Goal: Find specific page/section: Find specific page/section

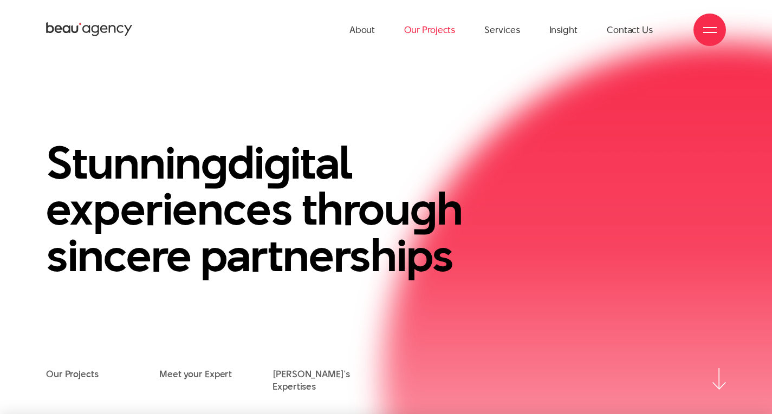
click at [435, 36] on link "Our Projects" at bounding box center [429, 30] width 51 height 60
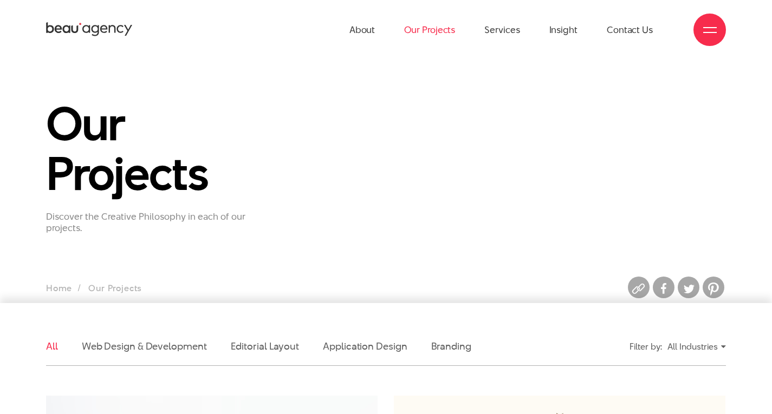
scroll to position [217, 0]
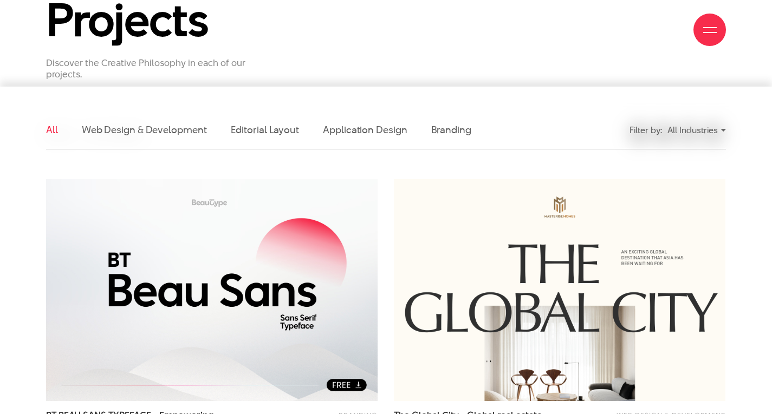
click at [445, 128] on link "Branding" at bounding box center [451, 130] width 40 height 14
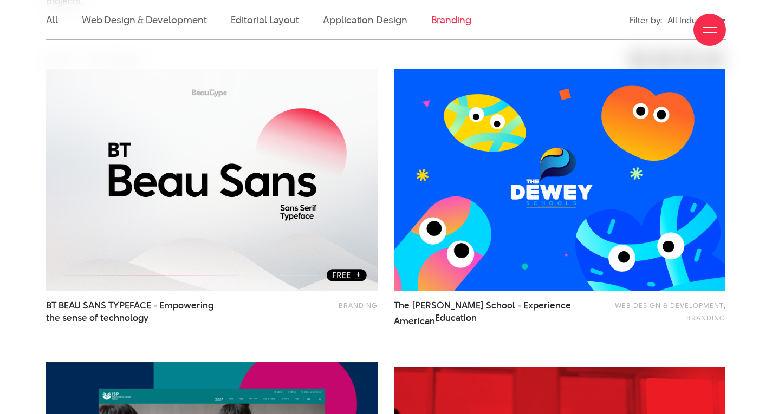
scroll to position [328, 0]
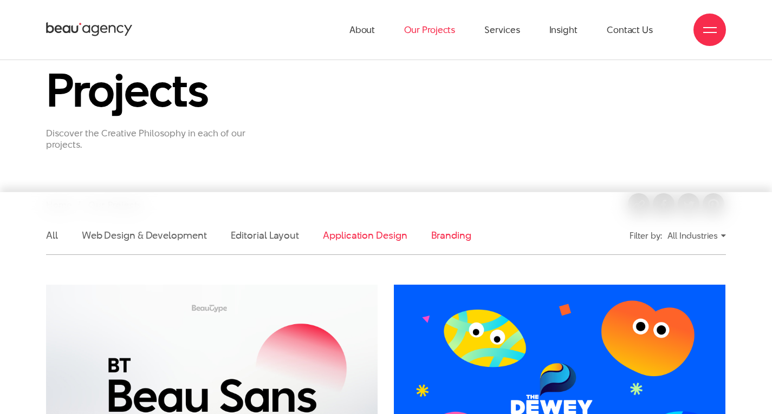
click at [329, 242] on link "Application Design" at bounding box center [365, 236] width 84 height 14
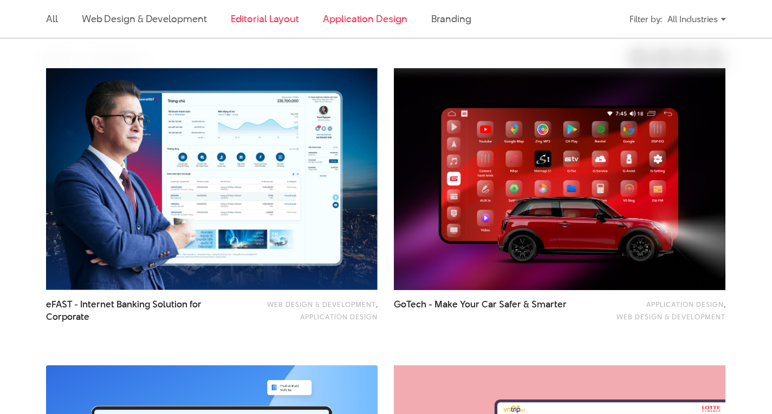
click at [275, 18] on link "Editorial Layout" at bounding box center [265, 19] width 69 height 14
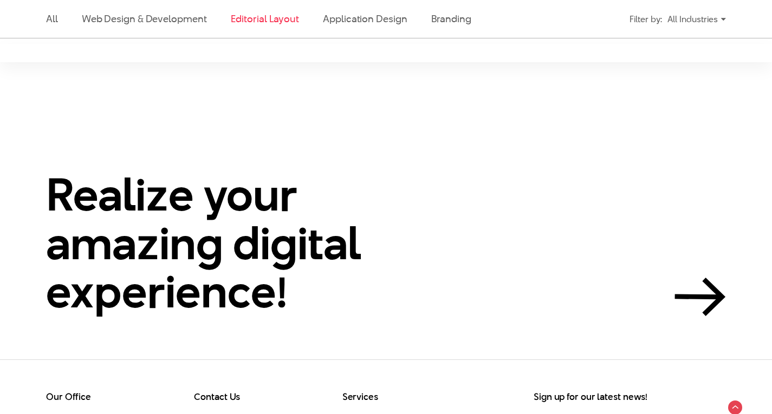
scroll to position [426, 0]
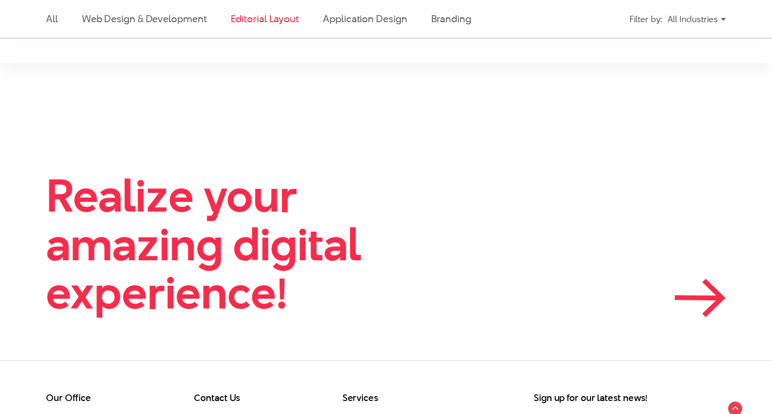
click at [226, 200] on h2 "Realize your amazing digital experience!" at bounding box center [235, 245] width 379 height 146
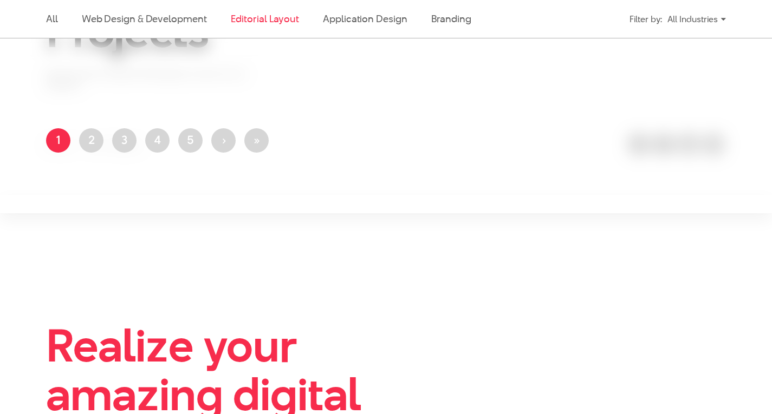
scroll to position [263, 0]
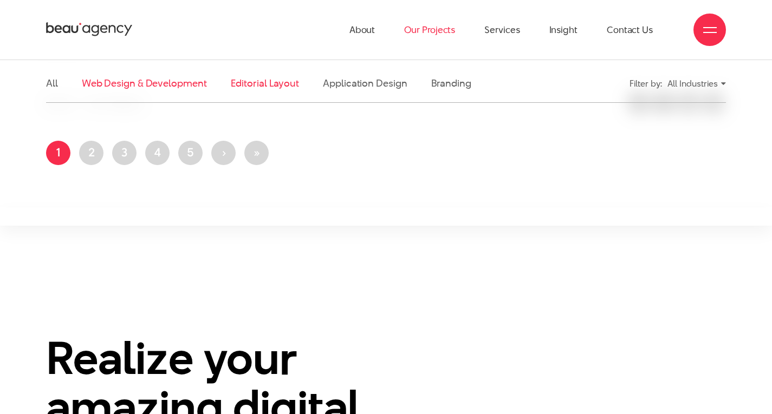
click at [187, 83] on link "Web Design & Development" at bounding box center [144, 83] width 125 height 14
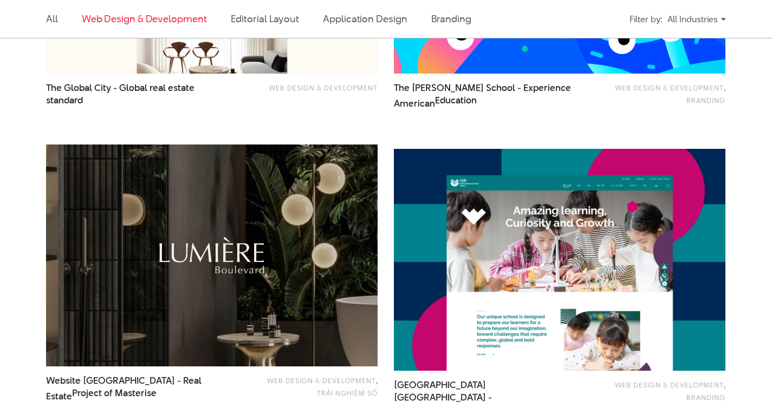
scroll to position [761, 0]
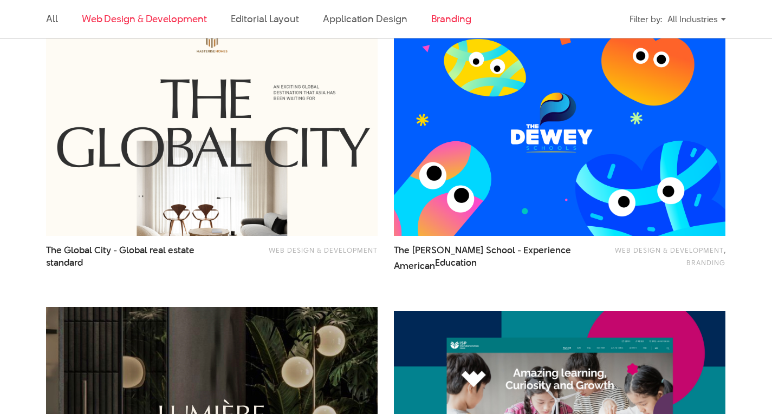
click at [457, 22] on link "Branding" at bounding box center [451, 19] width 40 height 14
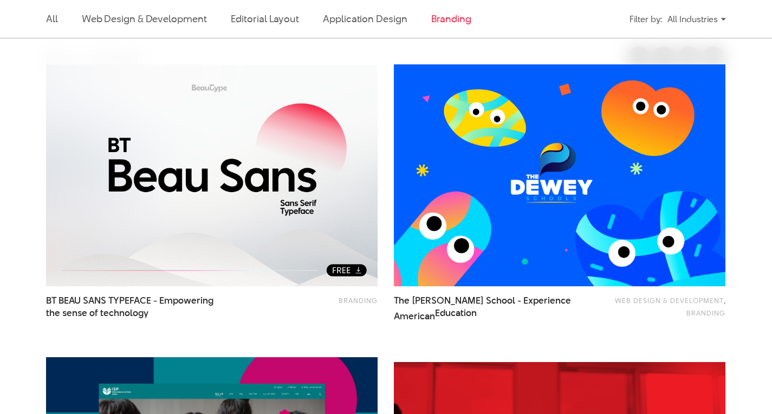
scroll to position [328, 0]
